Goal: Transaction & Acquisition: Purchase product/service

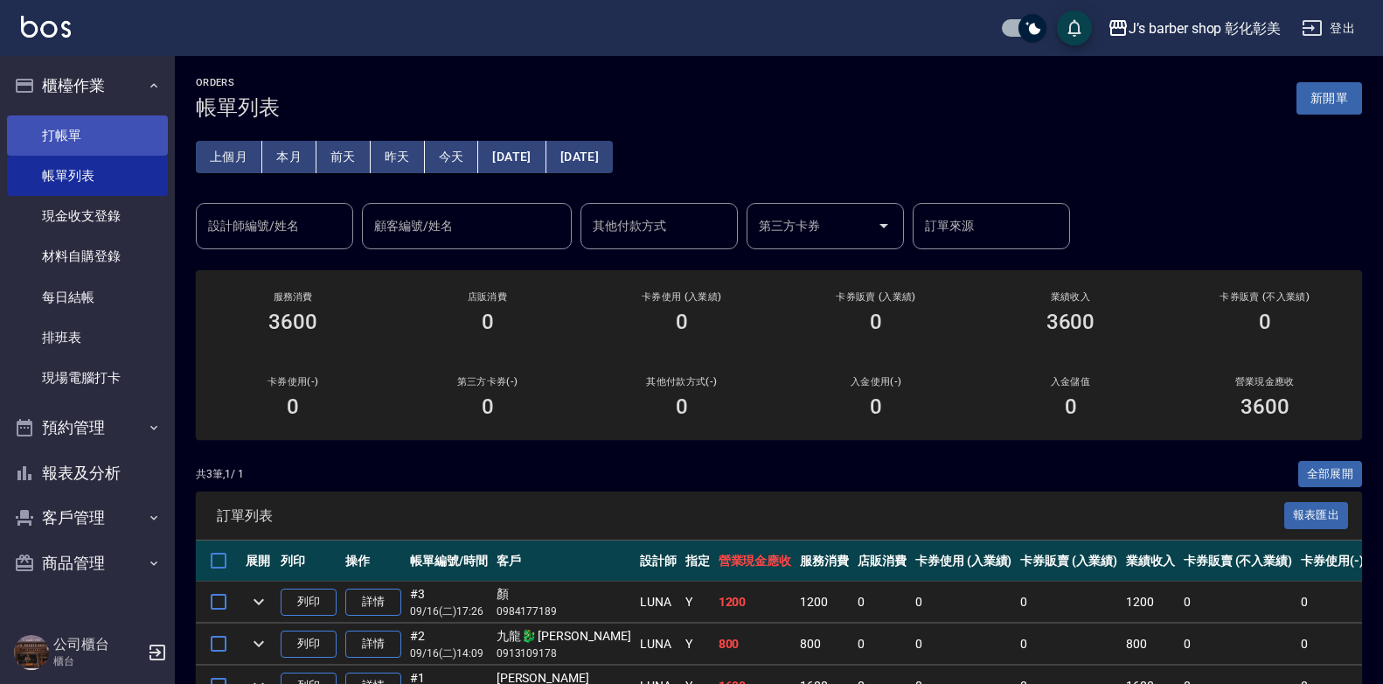
click at [109, 130] on link "打帳單" at bounding box center [87, 135] width 161 height 40
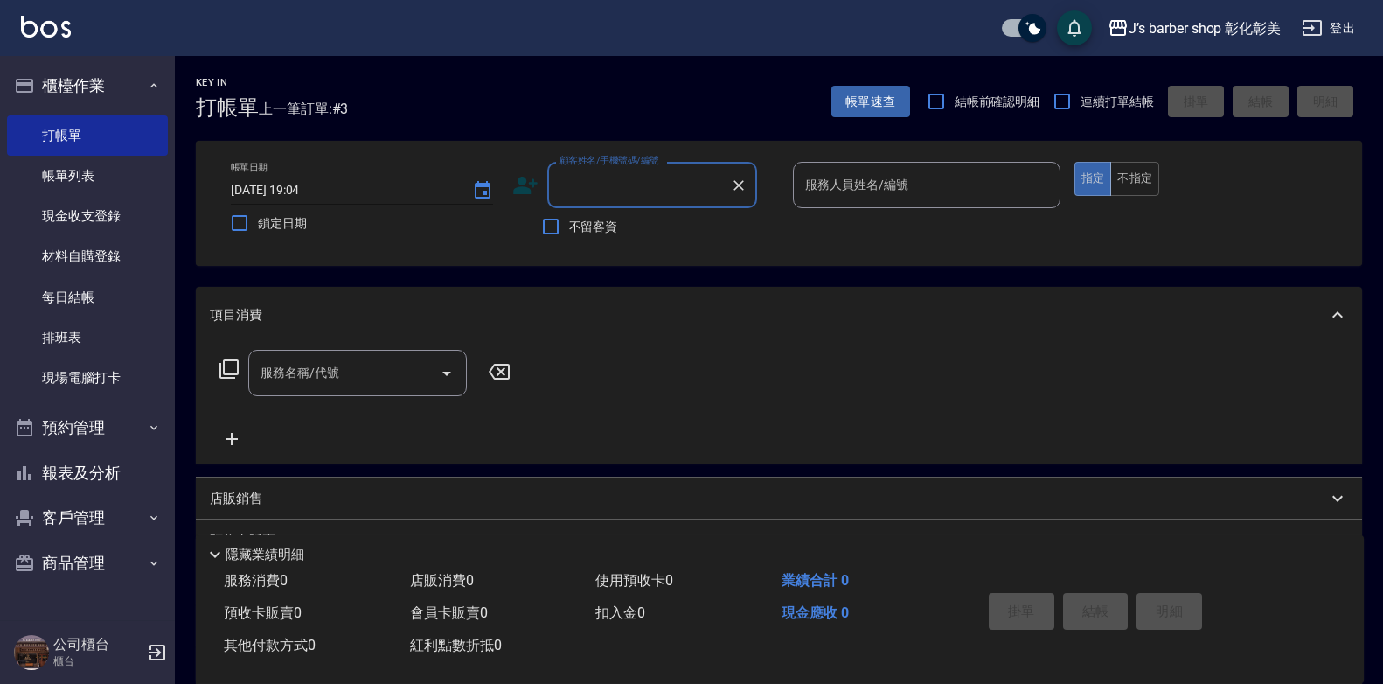
click at [323, 191] on input "[DATE] 19:04" at bounding box center [343, 190] width 224 height 29
type input "[DATE] 19:00"
click at [599, 188] on div "顧客姓名/手機號碼/編號 顧客姓名/手機號碼/編號" at bounding box center [652, 185] width 210 height 46
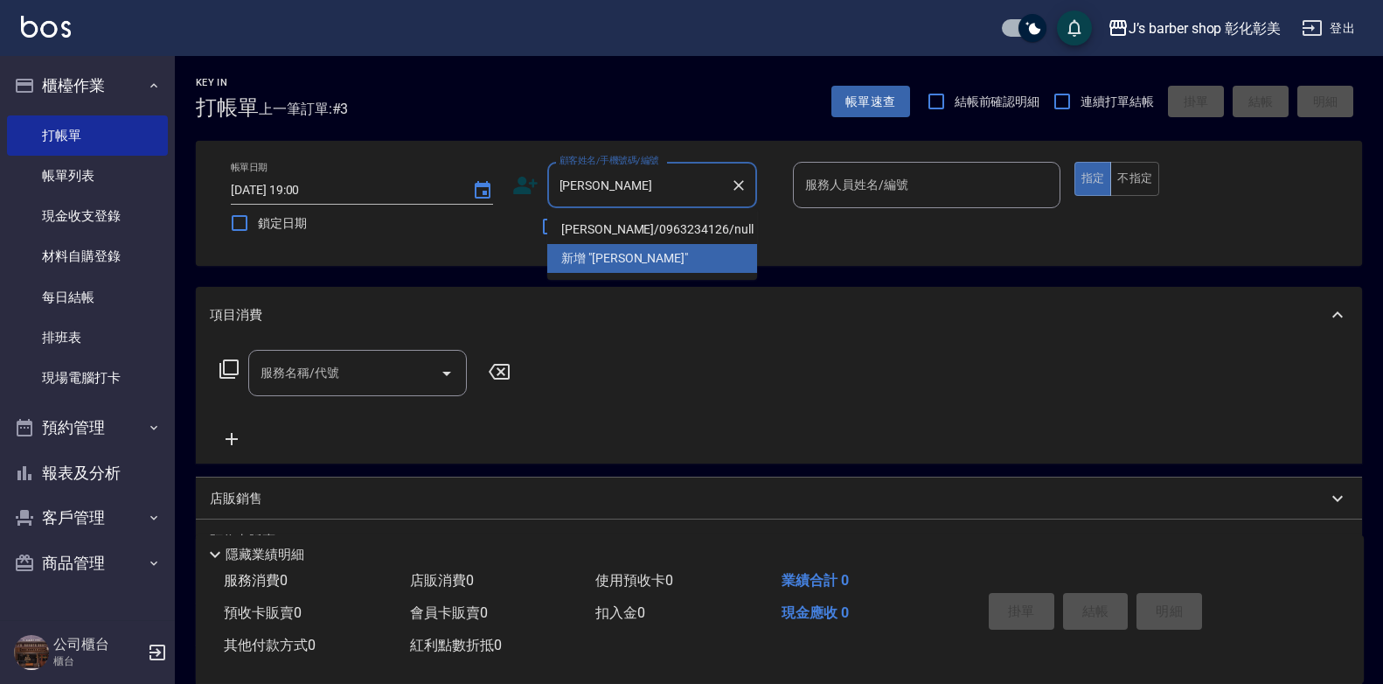
click at [733, 226] on li "[PERSON_NAME]/0963234126/null" at bounding box center [652, 229] width 210 height 29
type input "[PERSON_NAME]/0963234126/null"
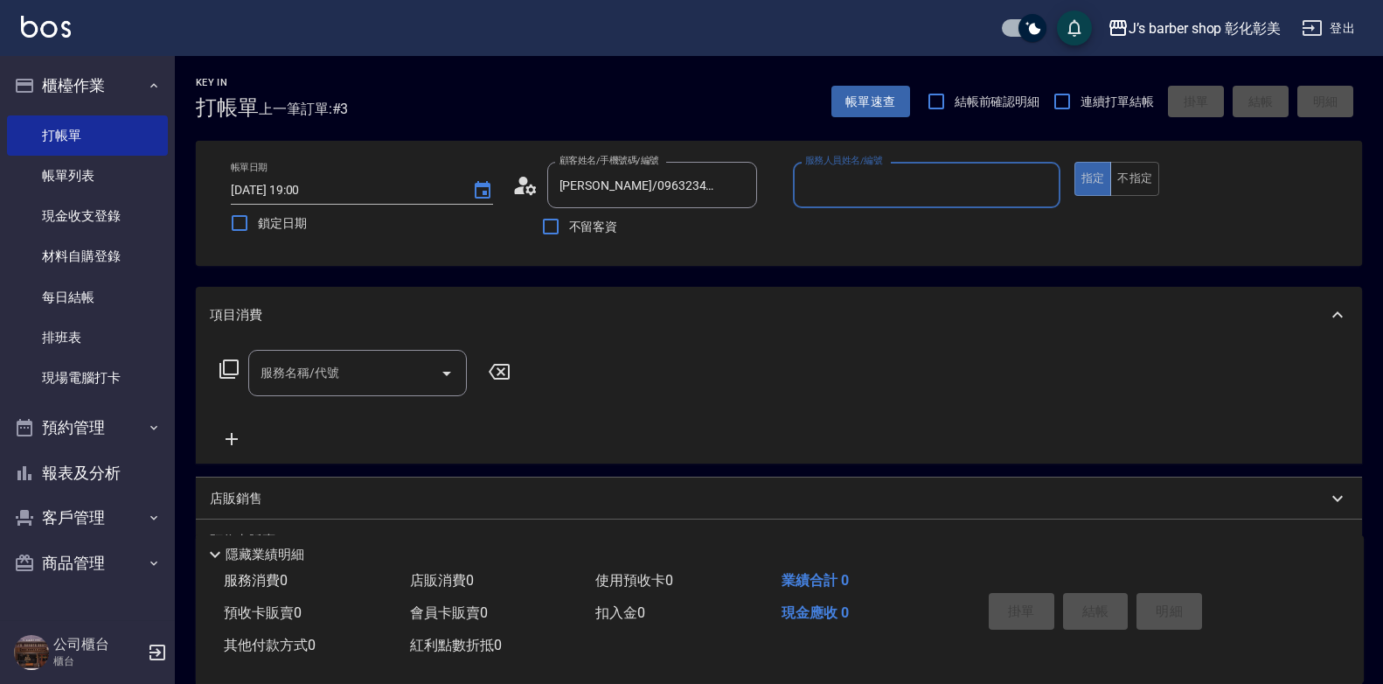
type input "LUNA(無代號)"
click at [356, 360] on input "服務名稱/代號" at bounding box center [344, 373] width 177 height 31
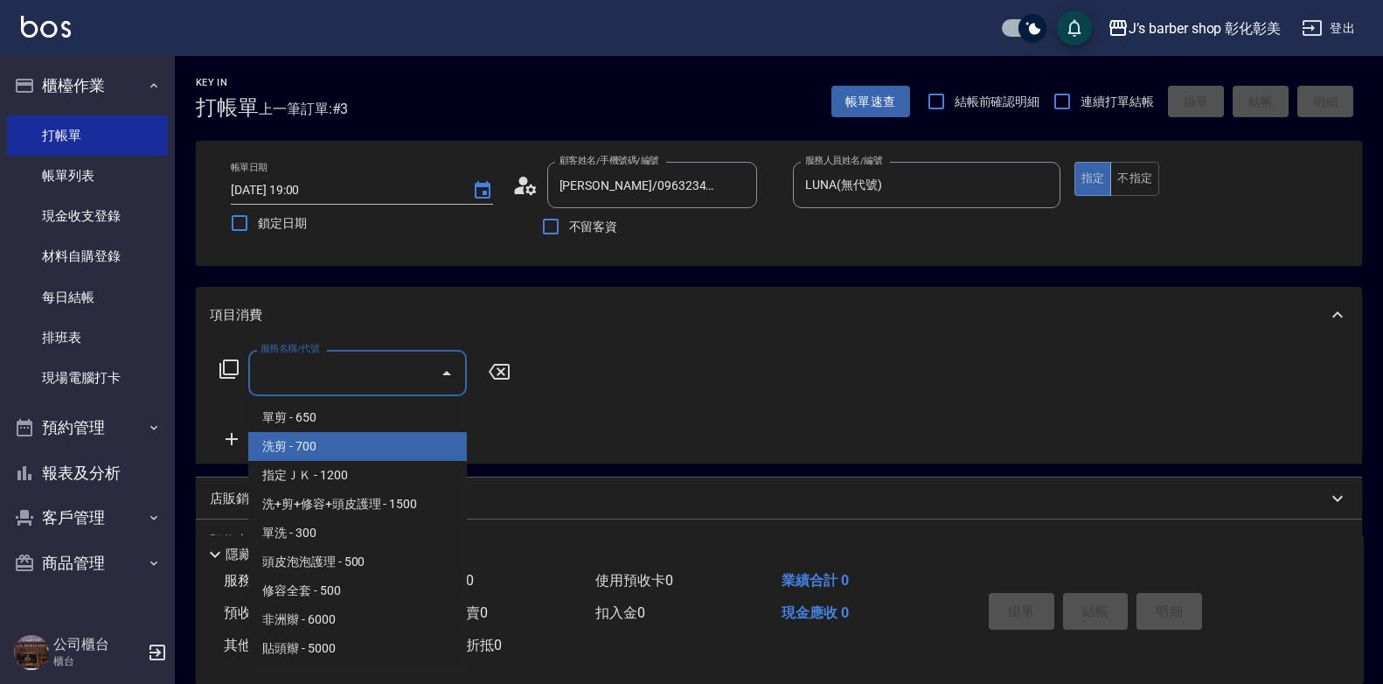
click at [377, 442] on span "洗剪 - 700" at bounding box center [357, 446] width 219 height 29
type input "洗剪(101)"
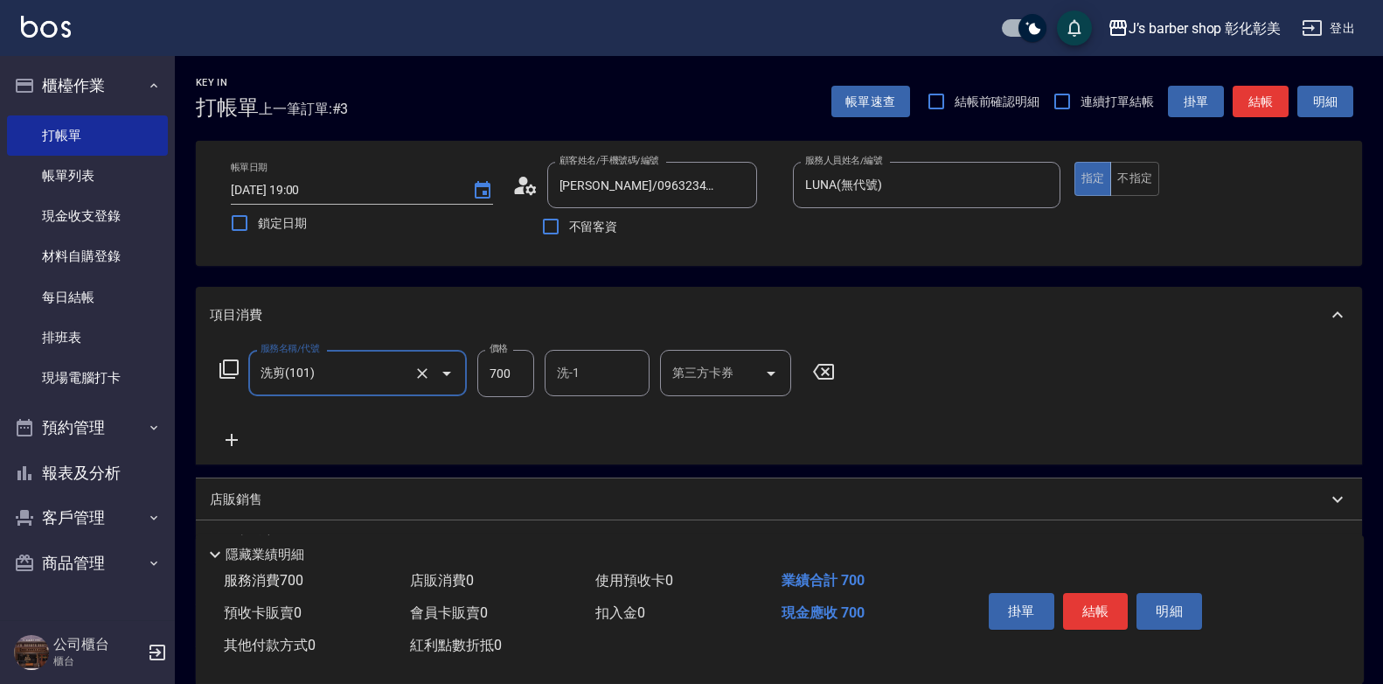
click at [505, 377] on input "700" at bounding box center [505, 373] width 57 height 47
type input "800"
click at [586, 368] on input "洗-1" at bounding box center [597, 373] width 89 height 31
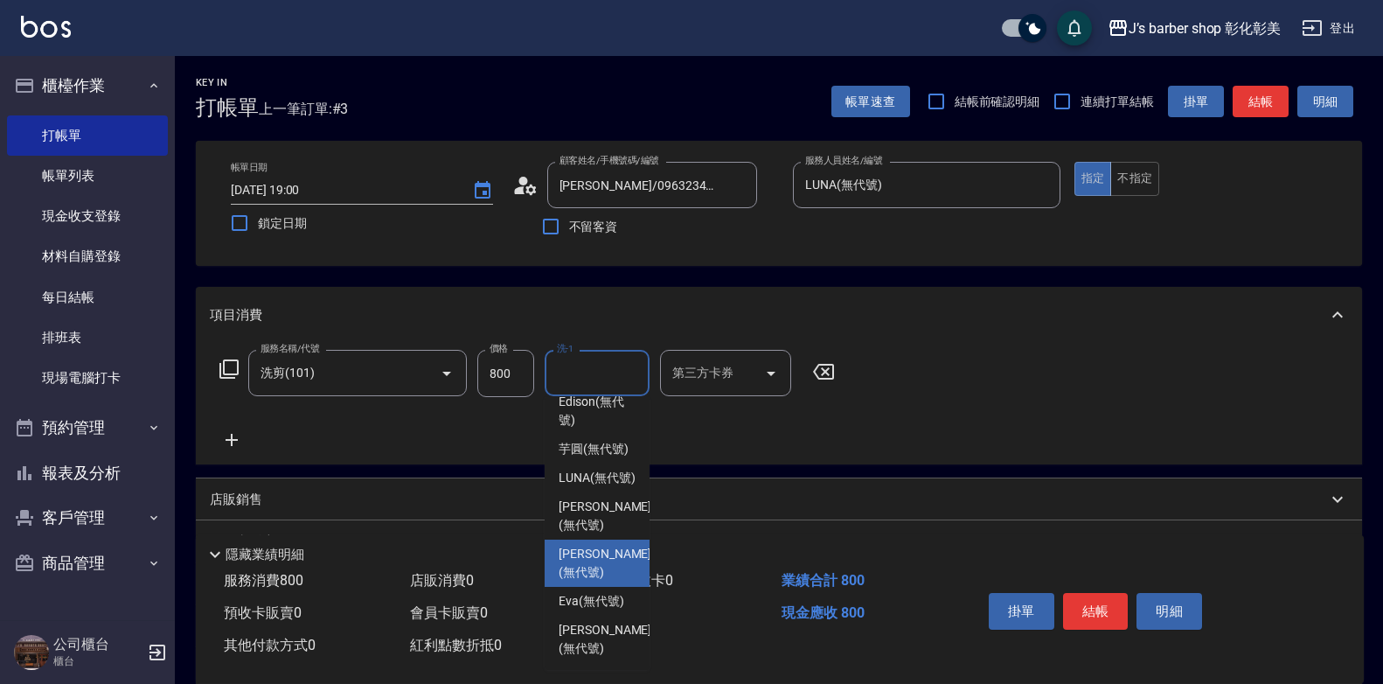
scroll to position [147, 0]
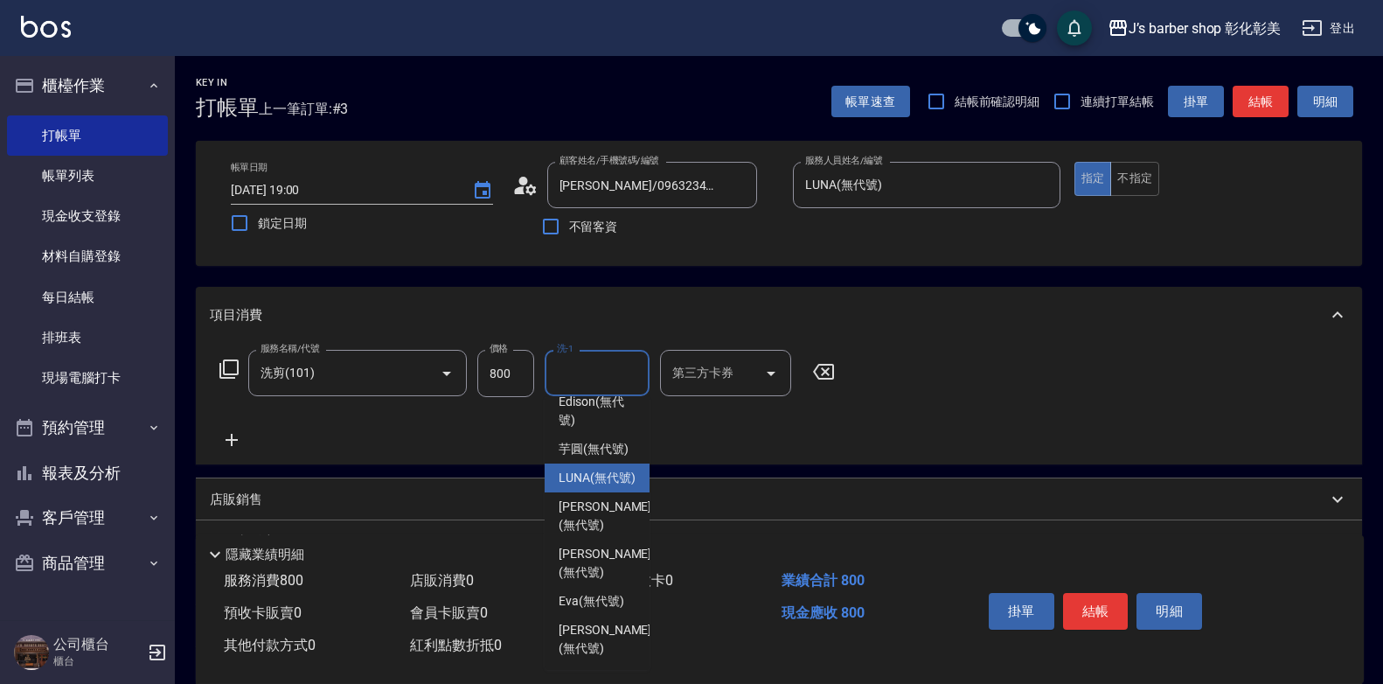
click at [571, 487] on span "LUNA (無代號)" at bounding box center [597, 478] width 77 height 18
type input "LUNA(無代號)"
click at [571, 496] on div "店販銷售" at bounding box center [768, 499] width 1117 height 18
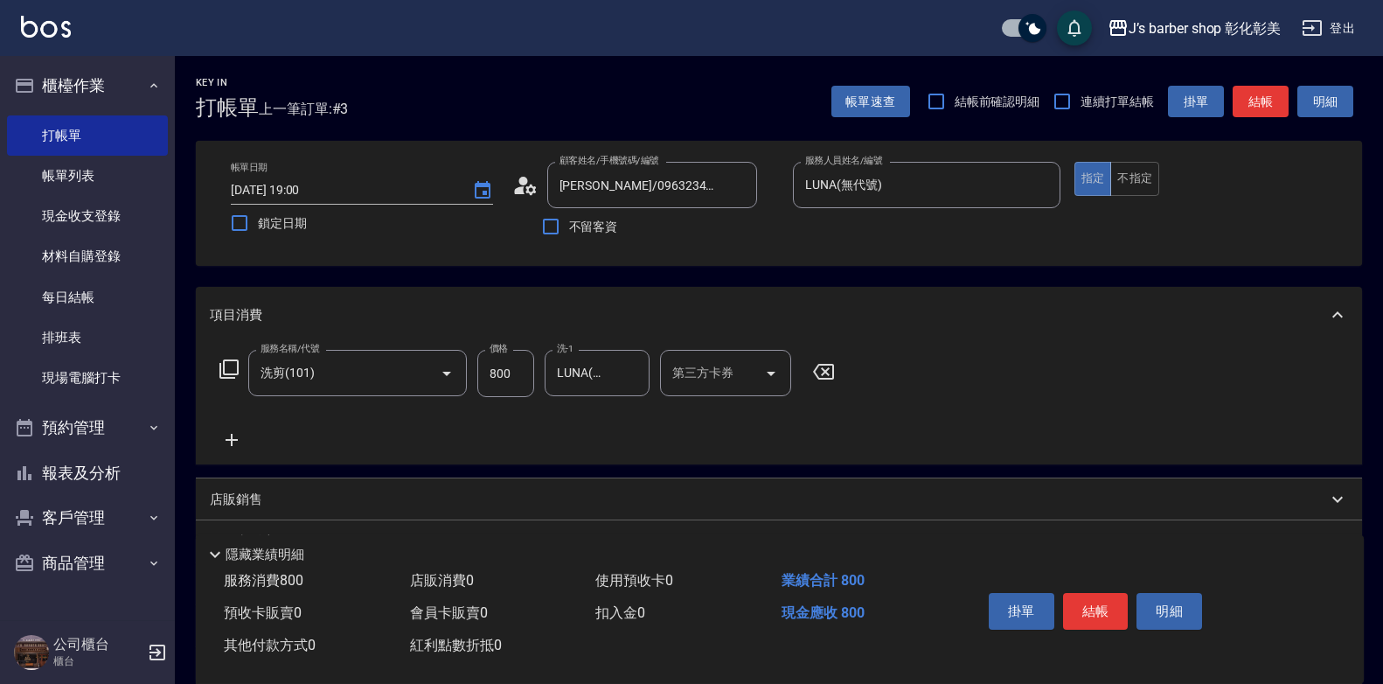
scroll to position [31, 0]
click at [1080, 603] on button "結帳" at bounding box center [1096, 611] width 66 height 37
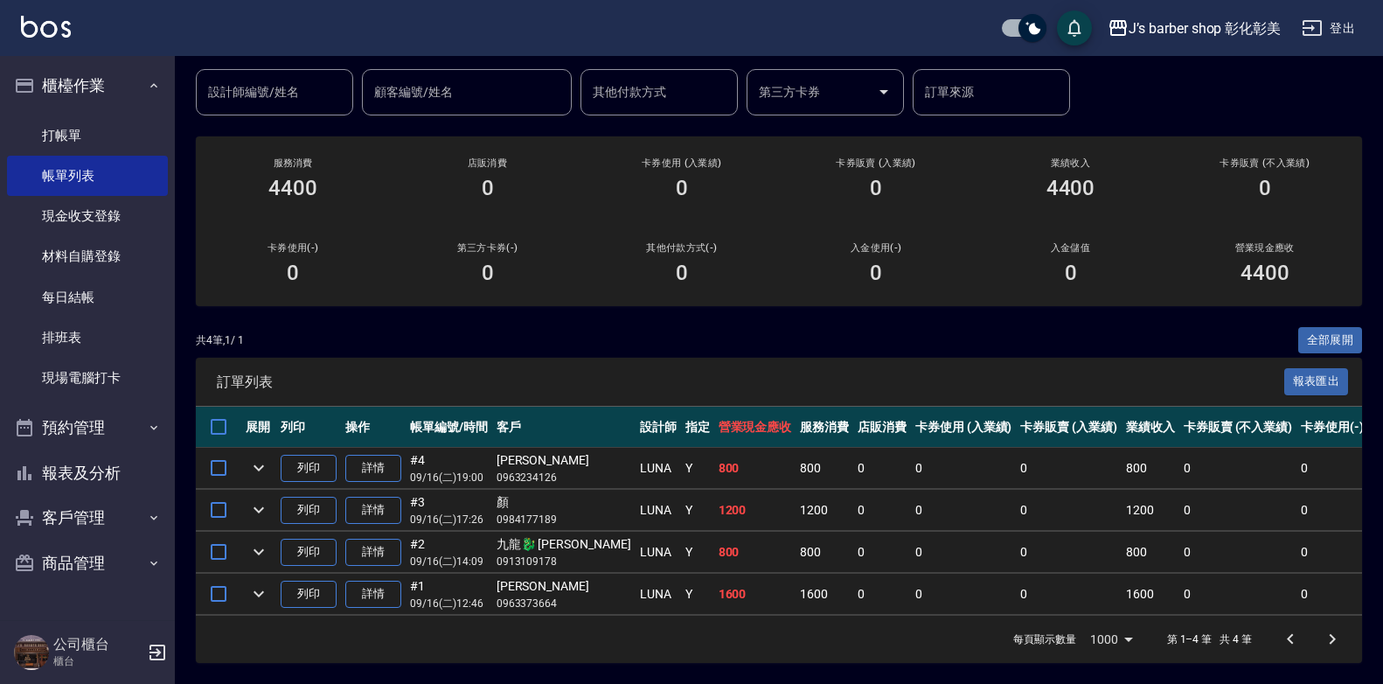
scroll to position [147, 0]
